Goal: Task Accomplishment & Management: Manage account settings

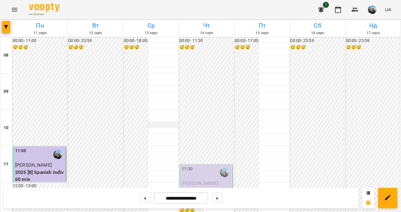
scroll to position [192, 0]
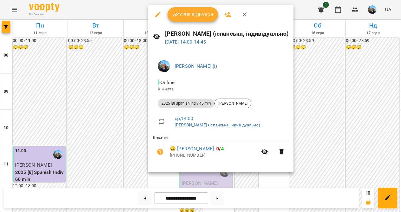
click at [184, 17] on span "Урок відбувся" at bounding box center [192, 14] width 41 height 7
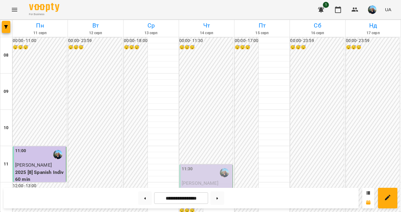
scroll to position [286, 0]
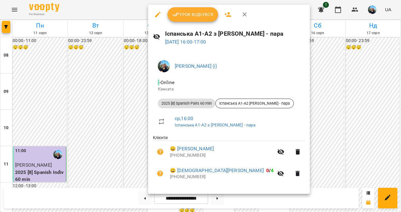
click at [184, 9] on button "Урок відбувся" at bounding box center [192, 14] width 51 height 15
